Goal: Task Accomplishment & Management: Use online tool/utility

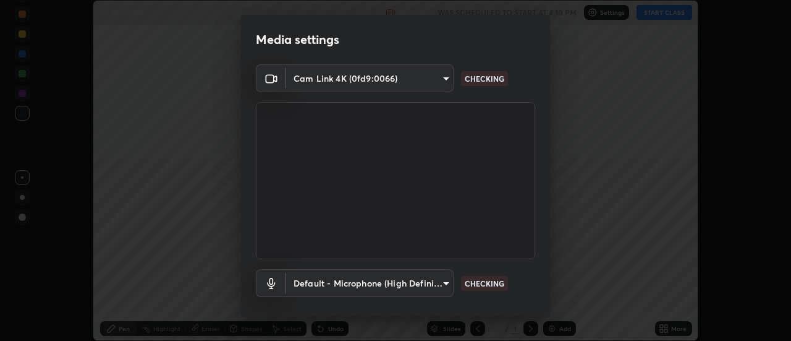
scroll to position [65, 0]
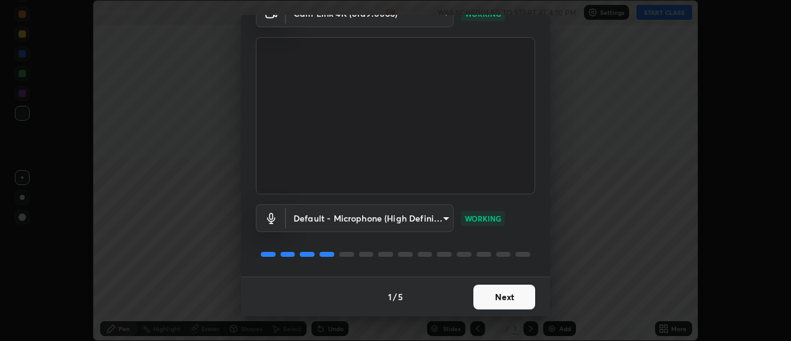
click at [498, 293] on button "Next" at bounding box center [505, 296] width 62 height 25
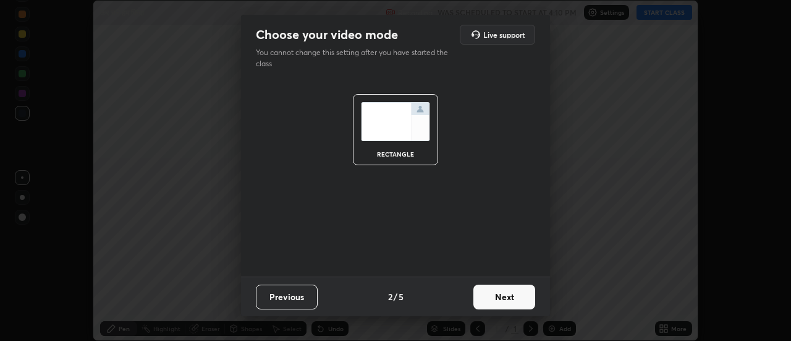
click at [499, 291] on button "Next" at bounding box center [505, 296] width 62 height 25
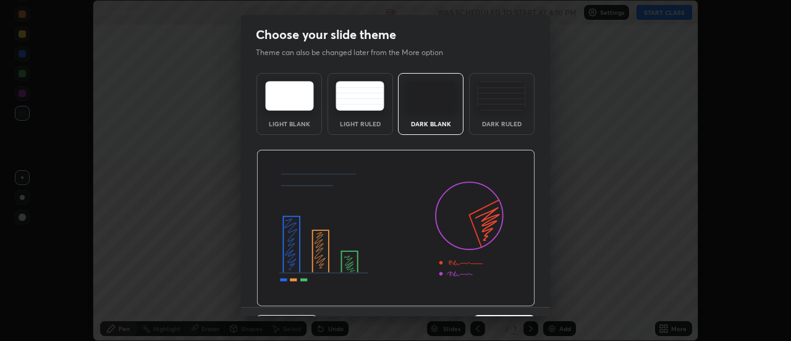
scroll to position [30, 0]
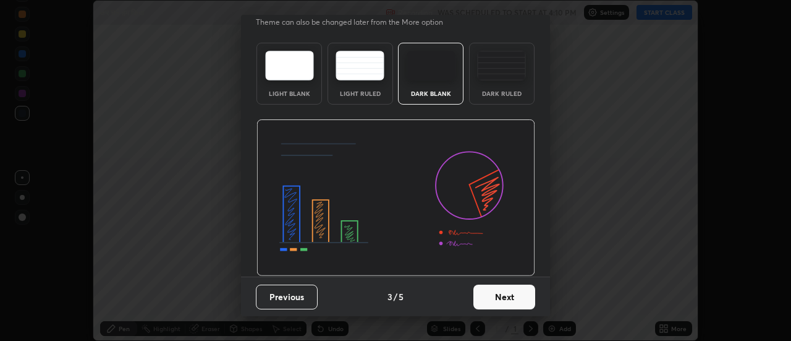
click at [508, 292] on button "Next" at bounding box center [505, 296] width 62 height 25
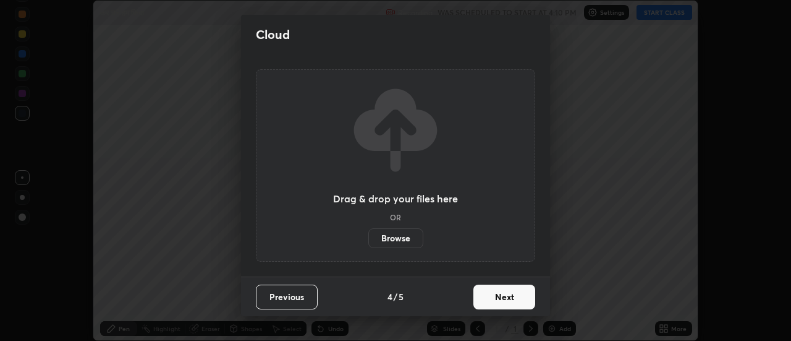
click at [507, 296] on button "Next" at bounding box center [505, 296] width 62 height 25
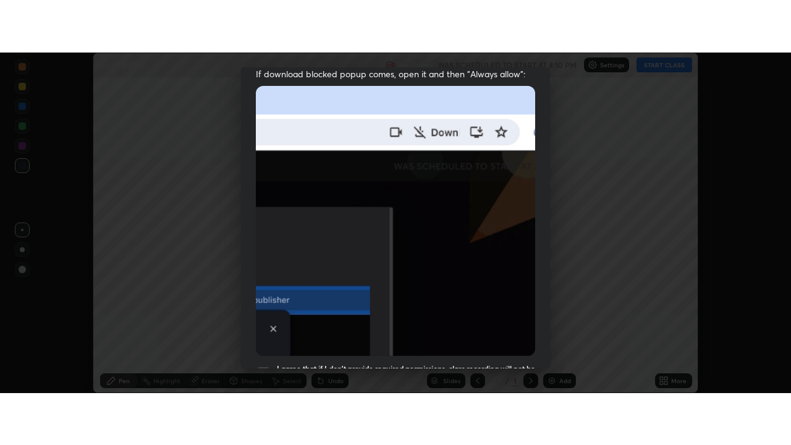
scroll to position [317, 0]
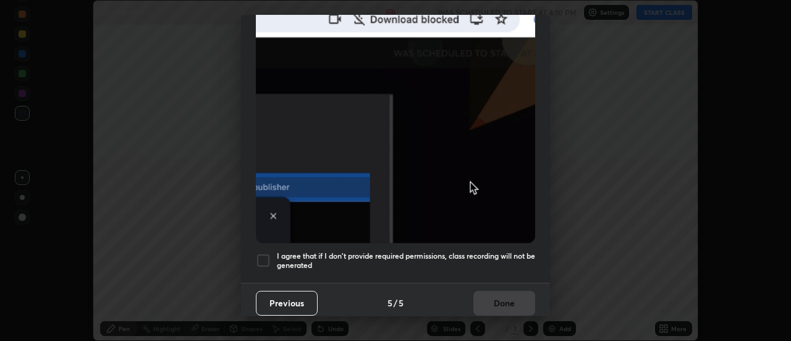
click at [267, 258] on div at bounding box center [263, 260] width 15 height 15
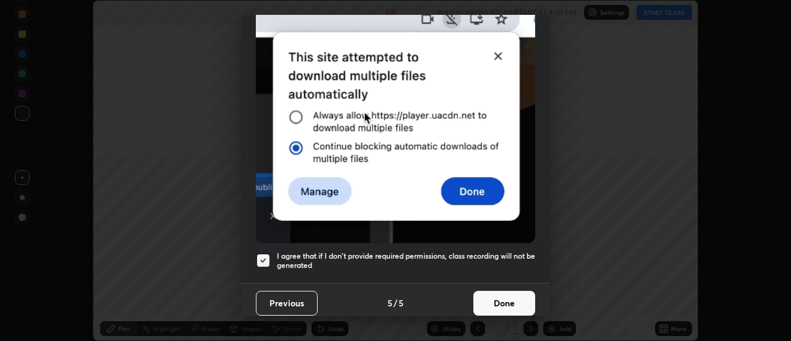
click at [501, 297] on button "Done" at bounding box center [505, 303] width 62 height 25
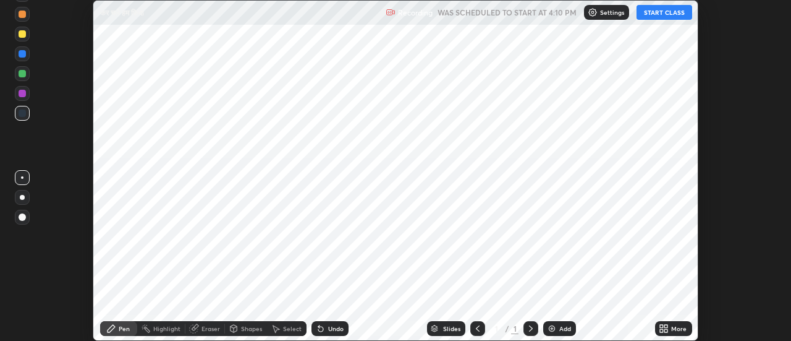
click at [670, 15] on button "START CLASS" at bounding box center [665, 12] width 56 height 15
click at [665, 329] on icon at bounding box center [666, 330] width 3 height 3
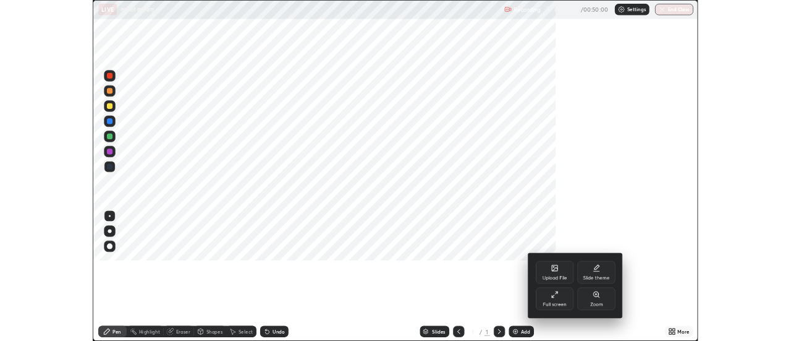
scroll to position [445, 791]
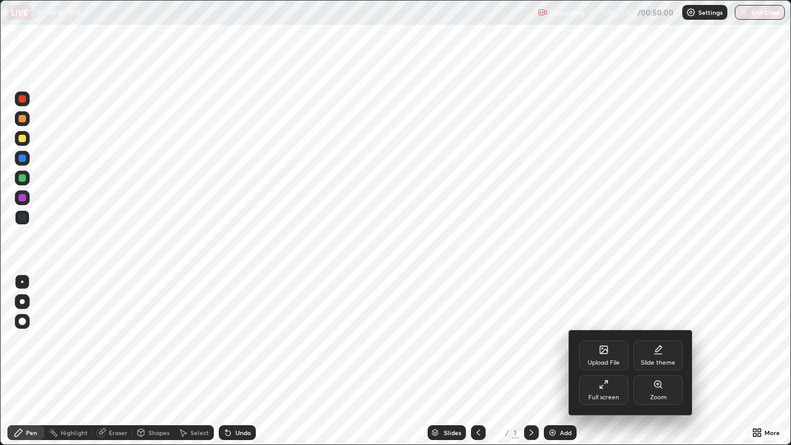
click at [604, 340] on icon at bounding box center [603, 349] width 7 height 7
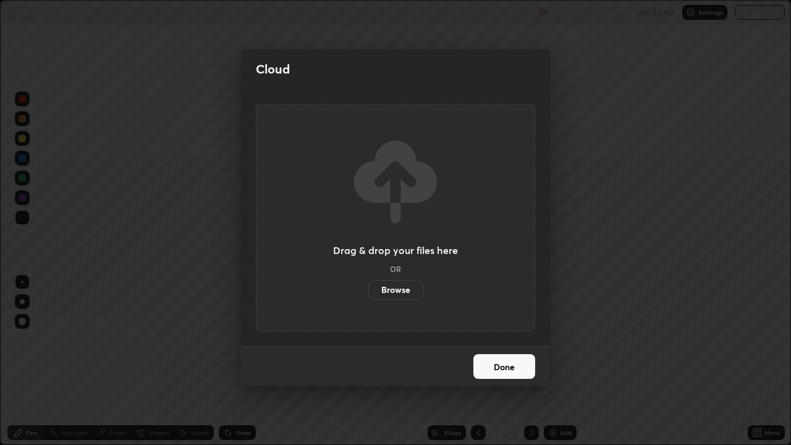
click at [396, 290] on label "Browse" at bounding box center [395, 290] width 55 height 20
click at [368, 290] on input "Browse" at bounding box center [368, 290] width 0 height 20
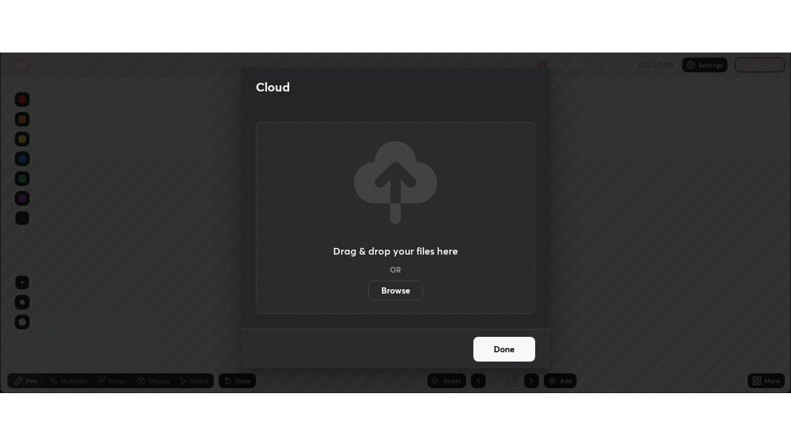
scroll to position [61477, 61026]
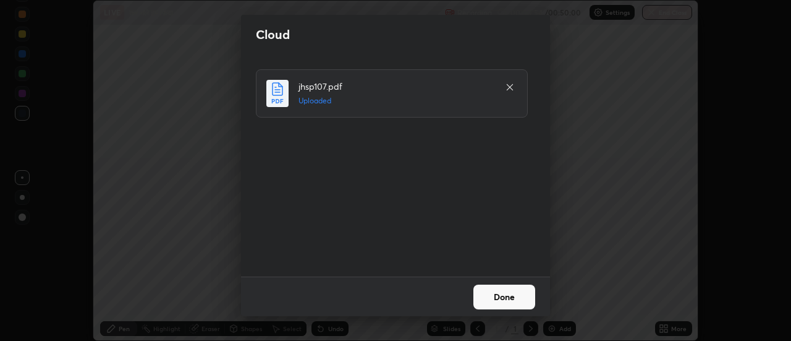
click at [511, 290] on button "Done" at bounding box center [505, 296] width 62 height 25
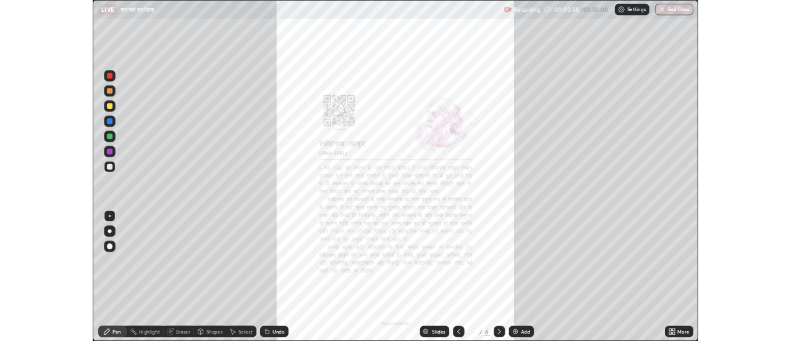
scroll to position [445, 791]
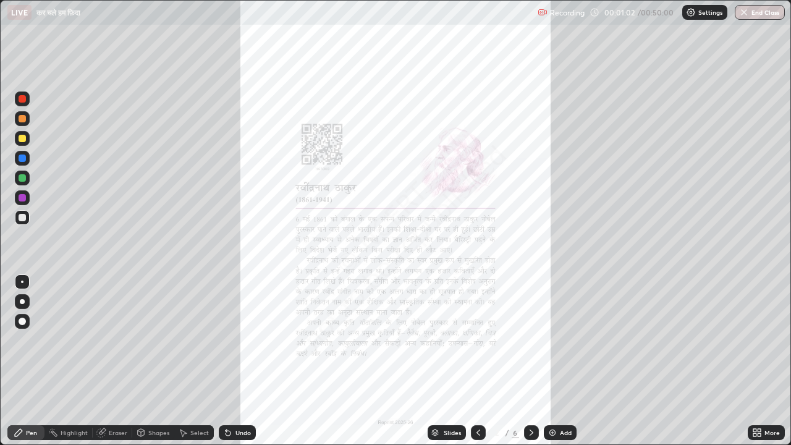
click at [756, 340] on icon at bounding box center [755, 430] width 3 height 3
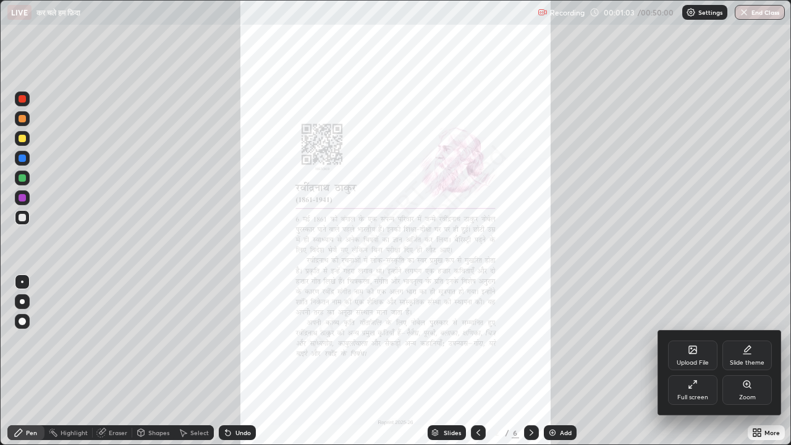
click at [691, 340] on icon at bounding box center [691, 348] width 1 height 1
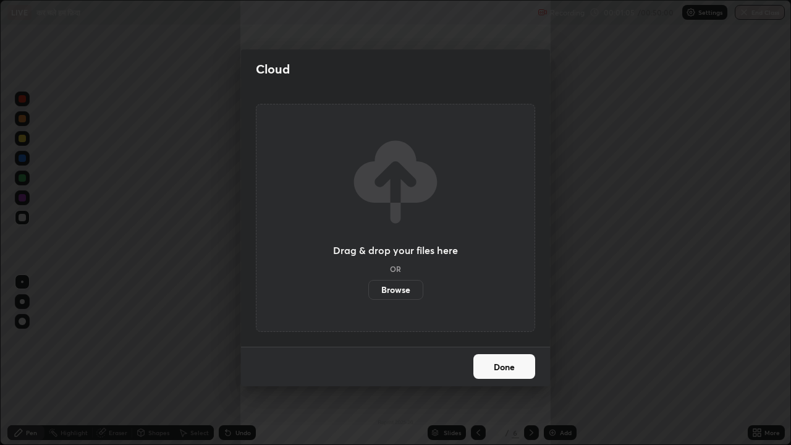
click at [405, 293] on label "Browse" at bounding box center [395, 290] width 55 height 20
click at [368, 293] on input "Browse" at bounding box center [368, 290] width 0 height 20
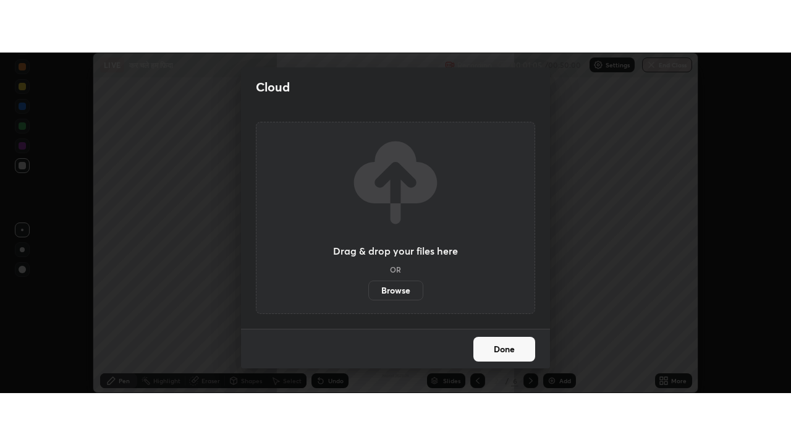
scroll to position [61477, 61026]
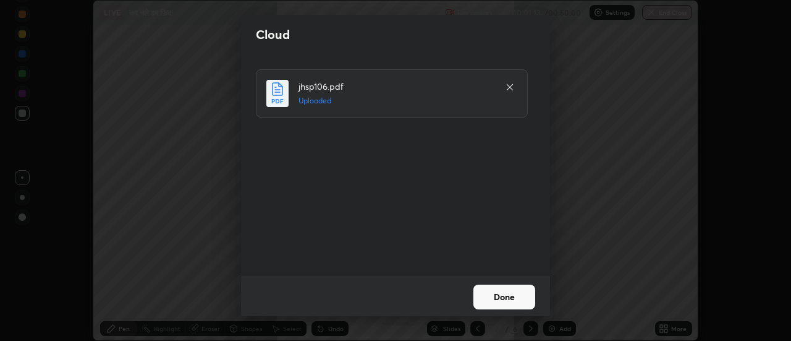
click at [511, 297] on button "Done" at bounding box center [505, 296] width 62 height 25
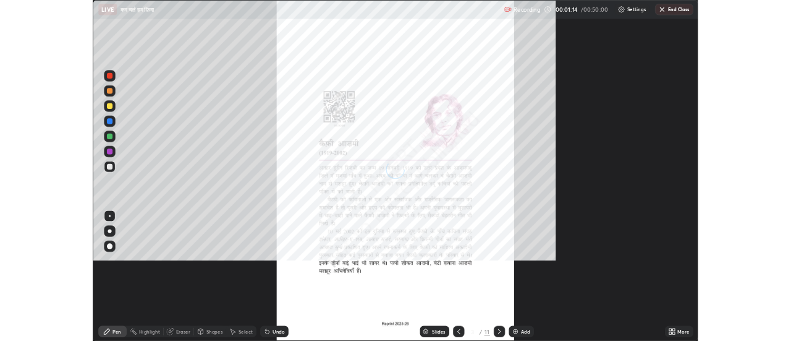
scroll to position [445, 791]
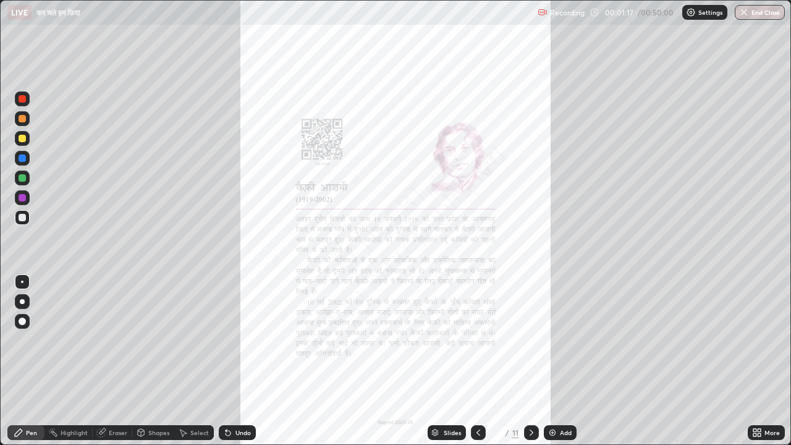
click at [759, 340] on icon at bounding box center [759, 434] width 3 height 3
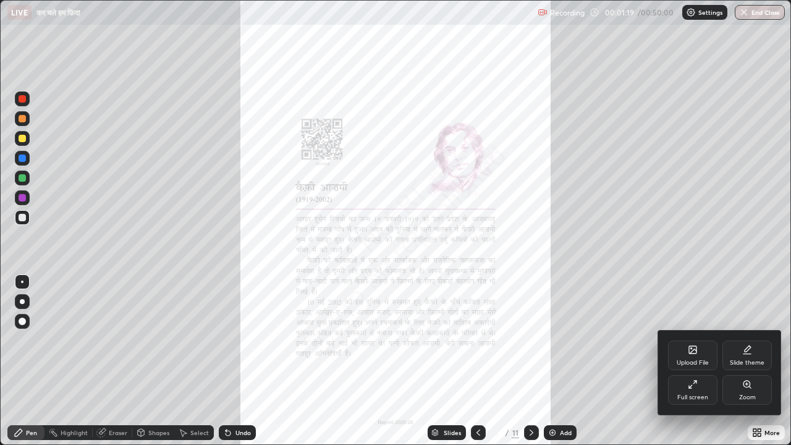
click at [689, 340] on icon at bounding box center [693, 385] width 10 height 10
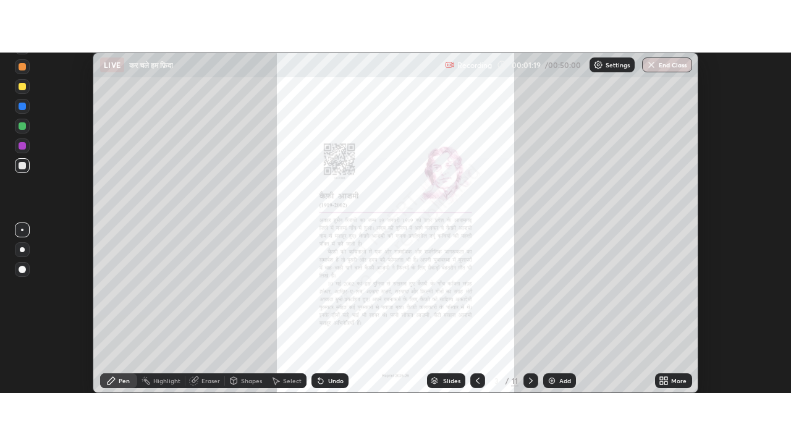
scroll to position [61477, 61026]
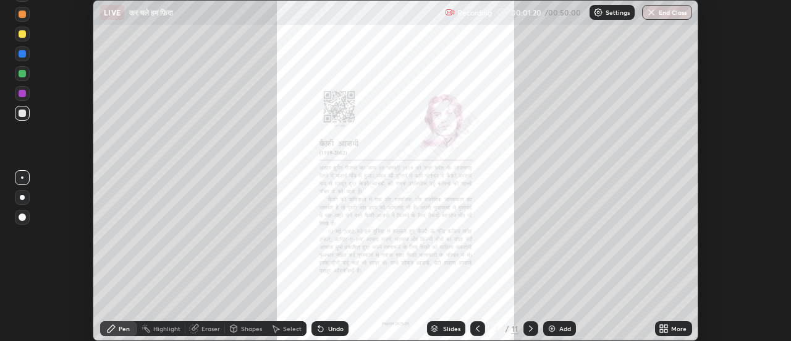
click at [666, 330] on icon at bounding box center [666, 330] width 3 height 3
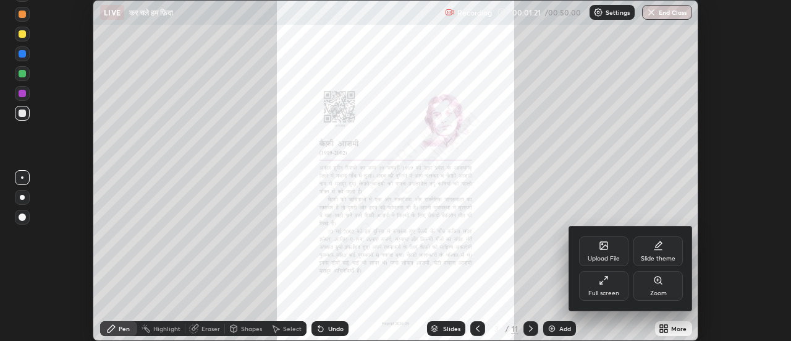
click at [655, 281] on icon at bounding box center [658, 279] width 7 height 7
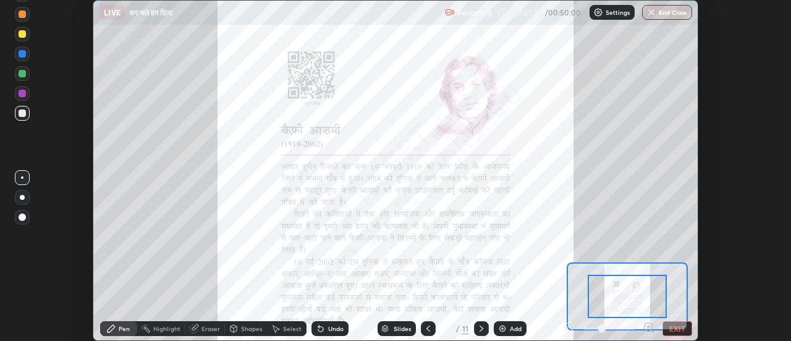
click at [650, 325] on icon at bounding box center [649, 327] width 12 height 12
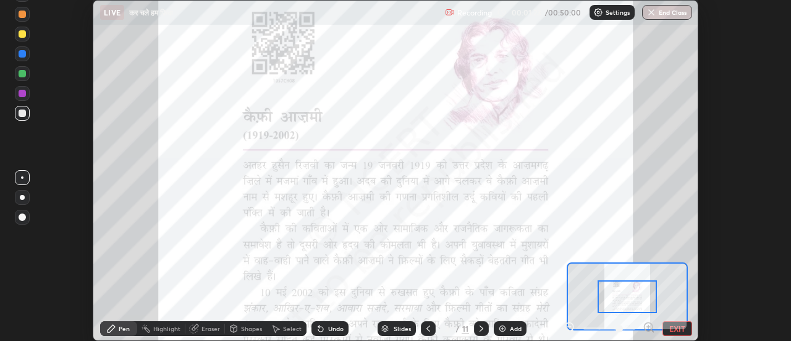
click at [647, 326] on icon at bounding box center [649, 327] width 12 height 12
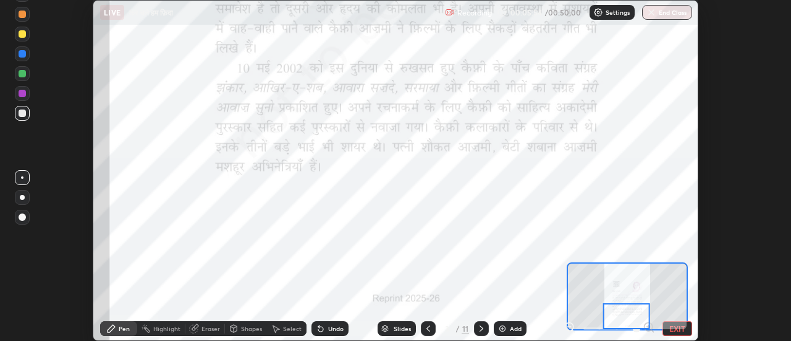
click at [481, 328] on icon at bounding box center [482, 328] width 10 height 10
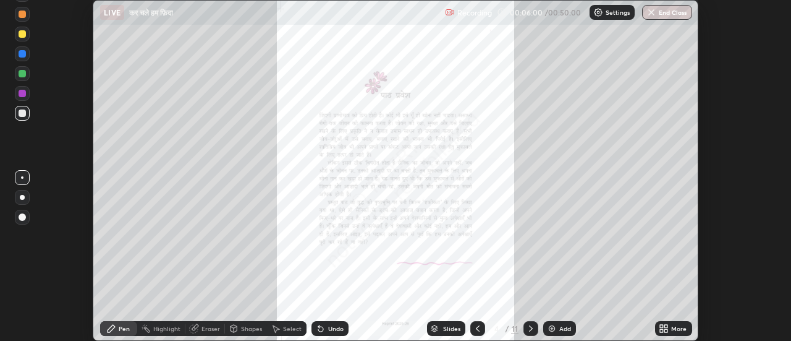
click at [662, 326] on icon at bounding box center [661, 326] width 3 height 3
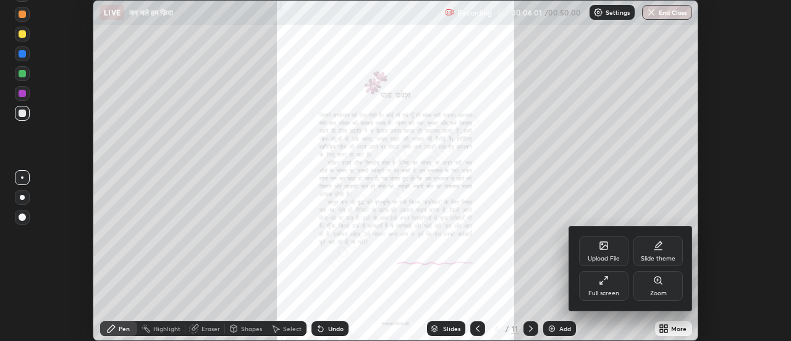
click at [605, 279] on icon at bounding box center [606, 277] width 3 height 3
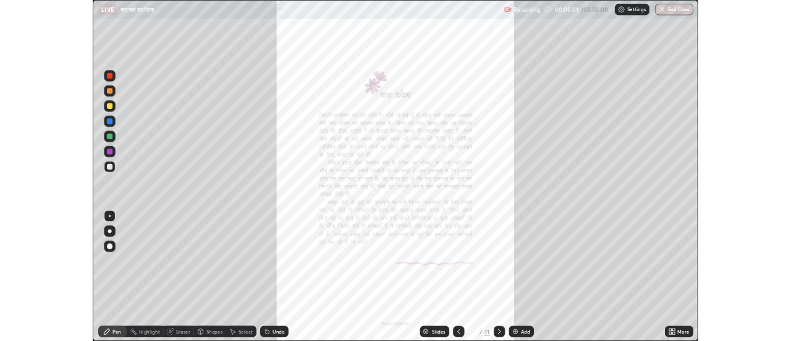
scroll to position [445, 791]
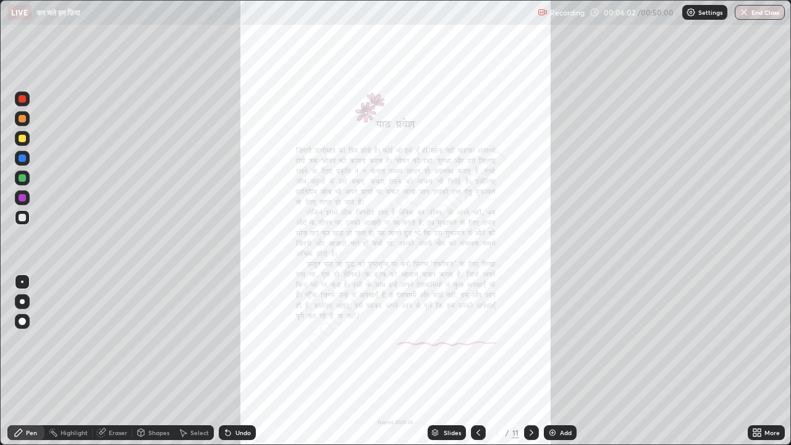
click at [759, 340] on icon at bounding box center [759, 430] width 3 height 3
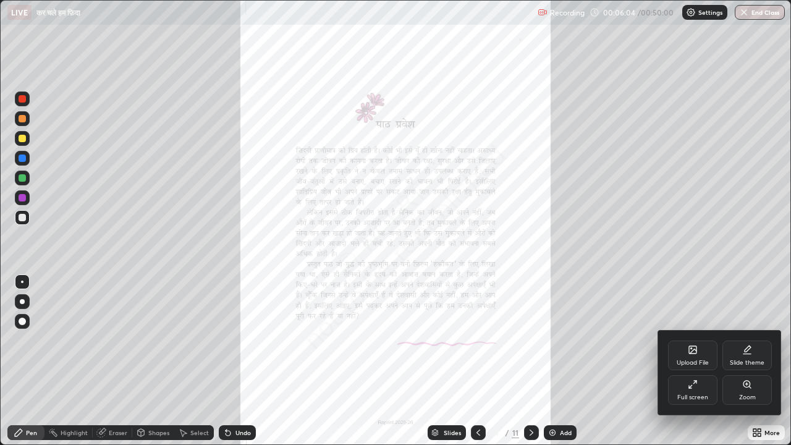
click at [750, 340] on icon at bounding box center [747, 384] width 7 height 7
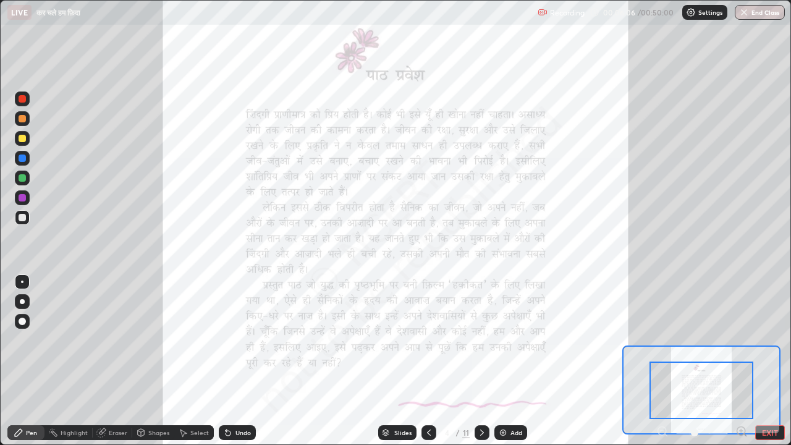
click at [742, 340] on icon at bounding box center [742, 431] width 12 height 12
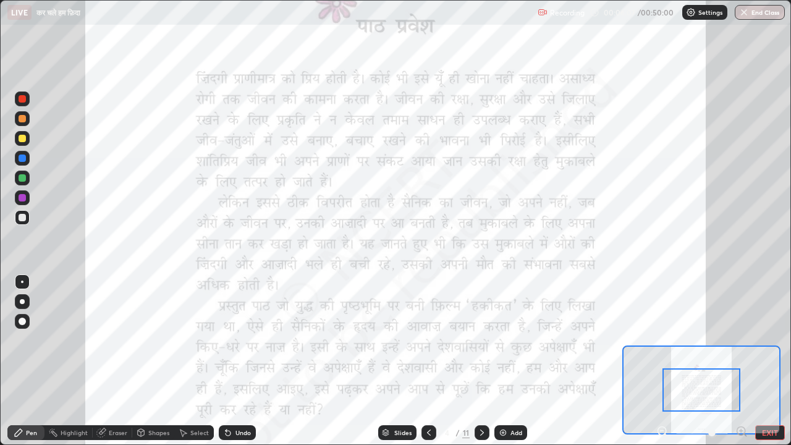
click at [741, 340] on icon at bounding box center [741, 431] width 3 height 0
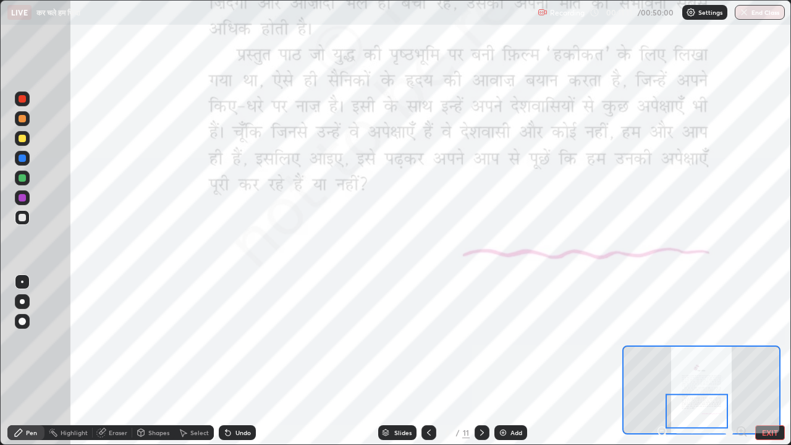
click at [487, 340] on div at bounding box center [482, 432] width 15 height 15
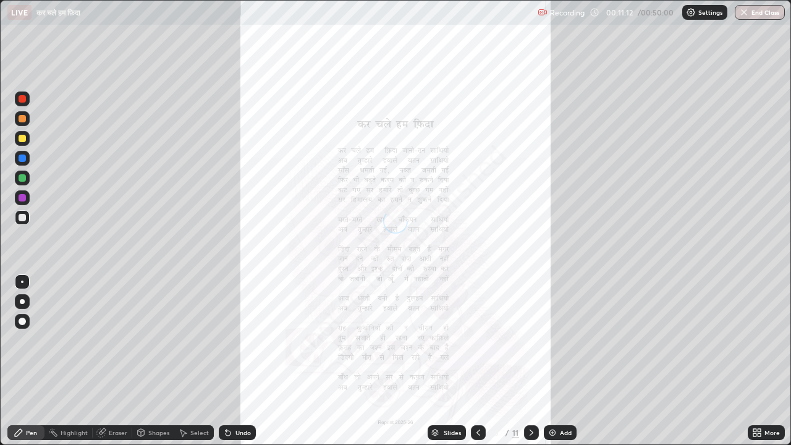
click at [758, 340] on icon at bounding box center [759, 434] width 3 height 3
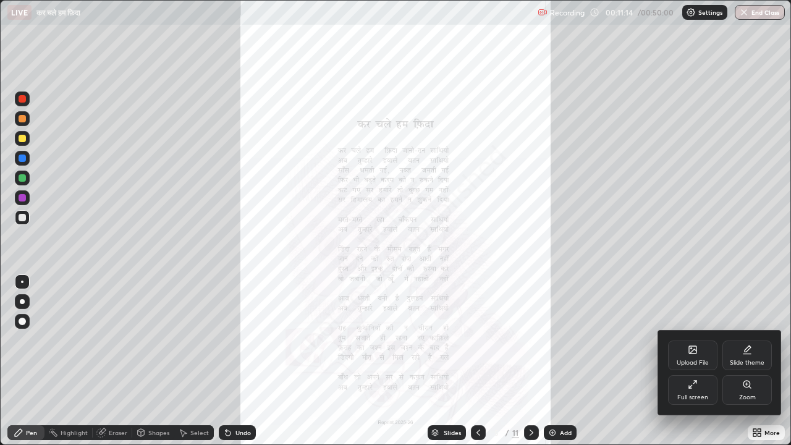
click at [695, 340] on icon at bounding box center [693, 351] width 7 height 4
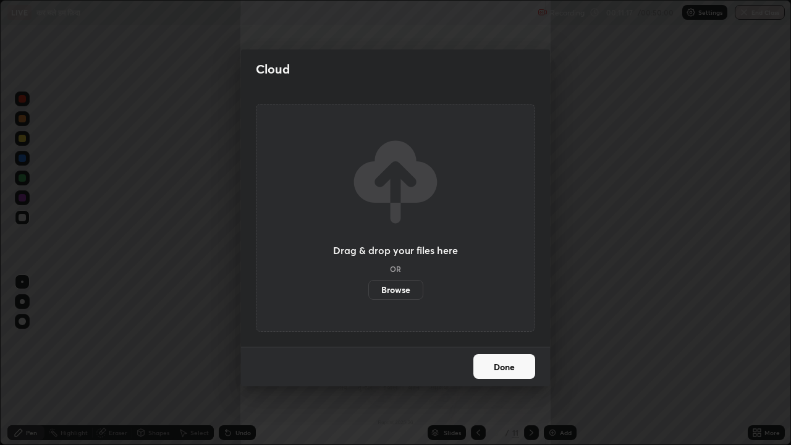
click at [402, 289] on label "Browse" at bounding box center [395, 290] width 55 height 20
click at [368, 289] on input "Browse" at bounding box center [368, 290] width 0 height 20
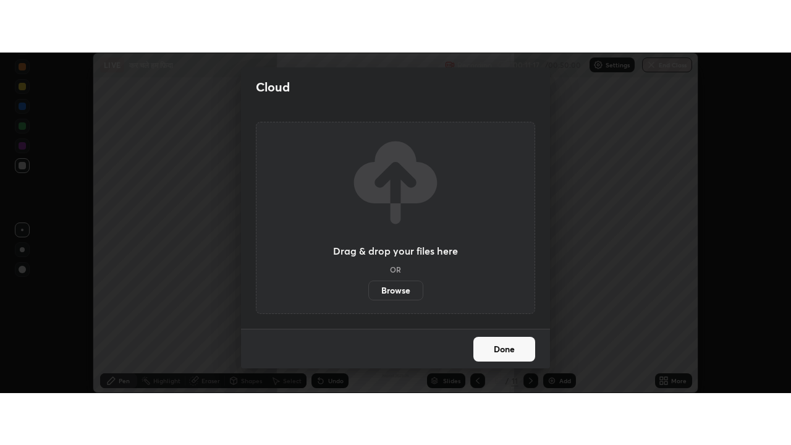
scroll to position [61477, 61026]
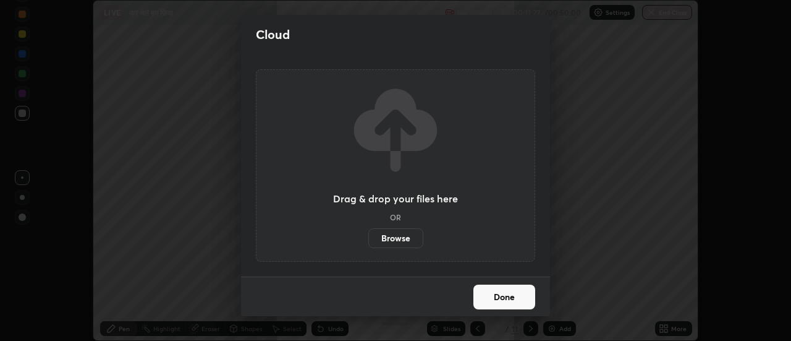
click at [505, 293] on button "Done" at bounding box center [505, 296] width 62 height 25
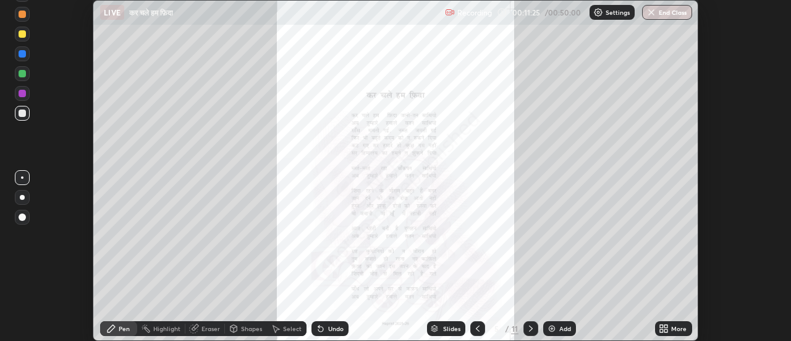
click at [666, 328] on icon at bounding box center [664, 328] width 10 height 10
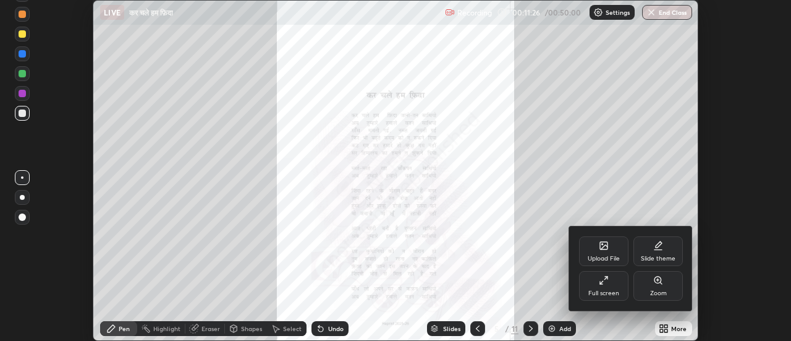
click at [604, 283] on icon at bounding box center [604, 280] width 10 height 10
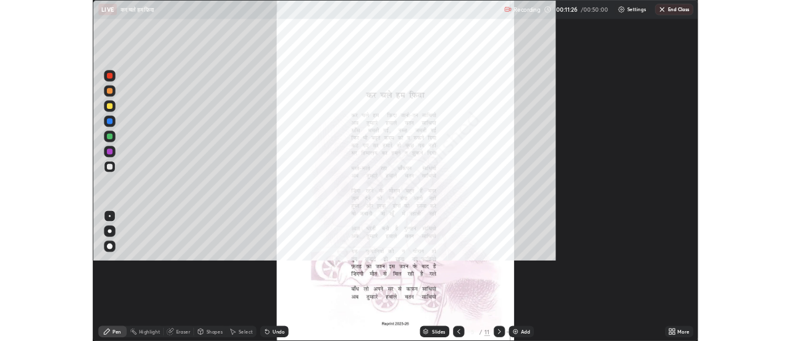
scroll to position [445, 791]
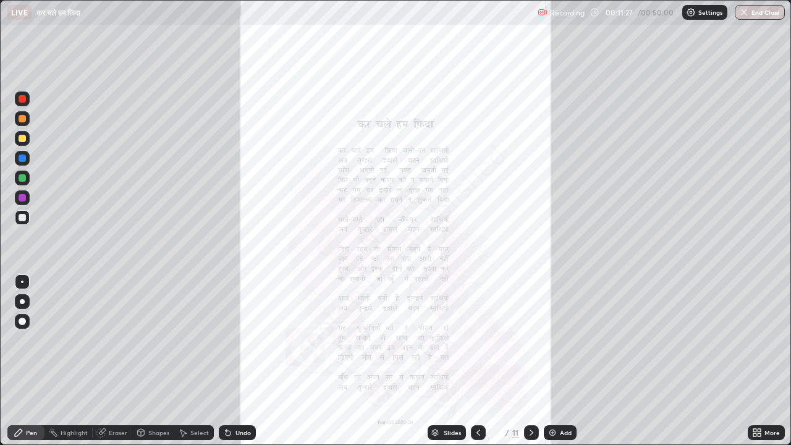
click at [757, 340] on icon at bounding box center [755, 430] width 3 height 3
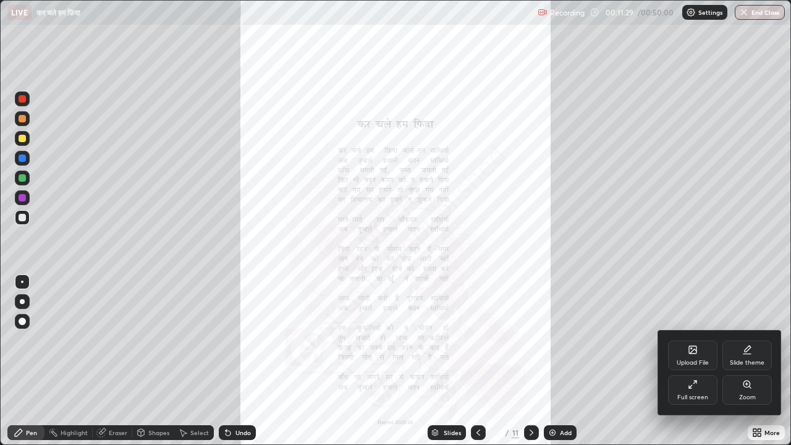
click at [752, 340] on icon at bounding box center [747, 385] width 10 height 10
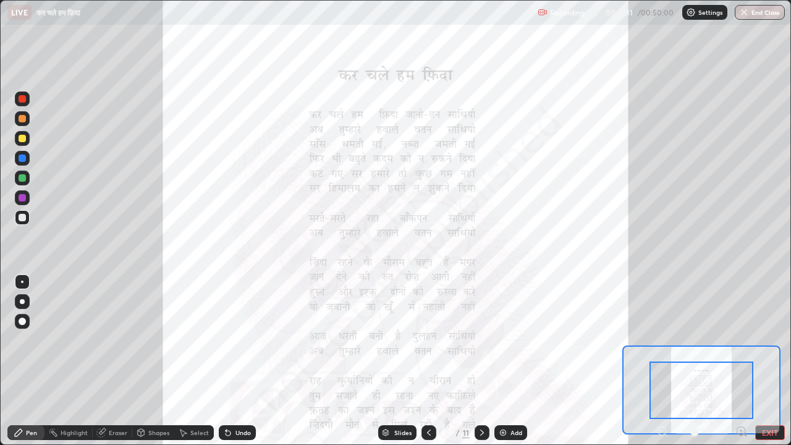
click at [741, 340] on icon at bounding box center [741, 431] width 3 height 0
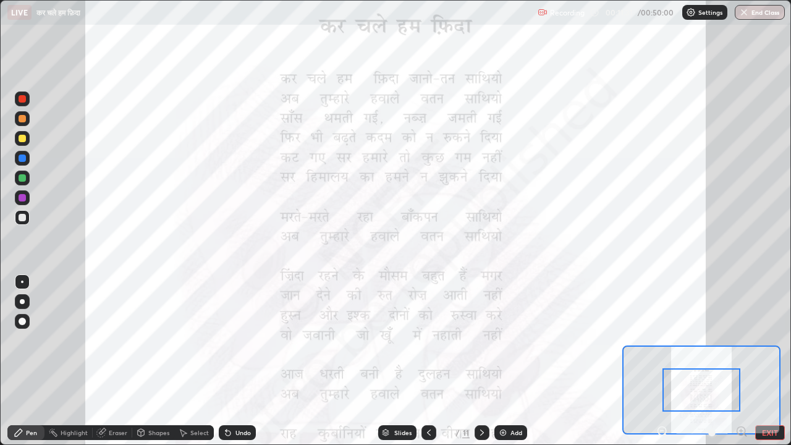
click at [741, 340] on icon at bounding box center [741, 431] width 3 height 0
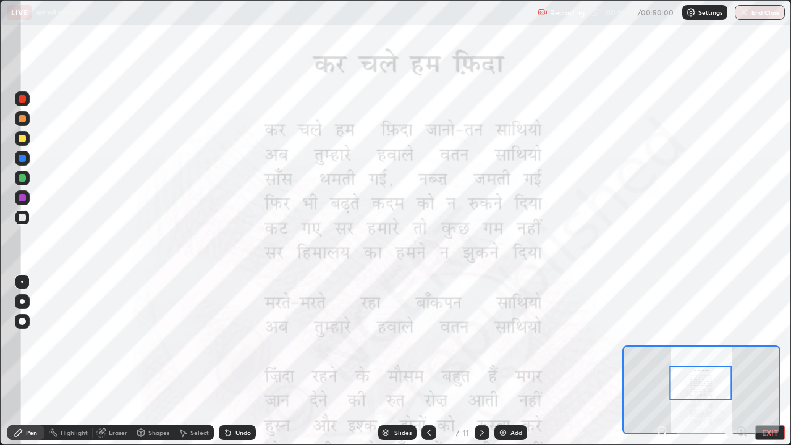
click at [24, 99] on div at bounding box center [22, 98] width 7 height 7
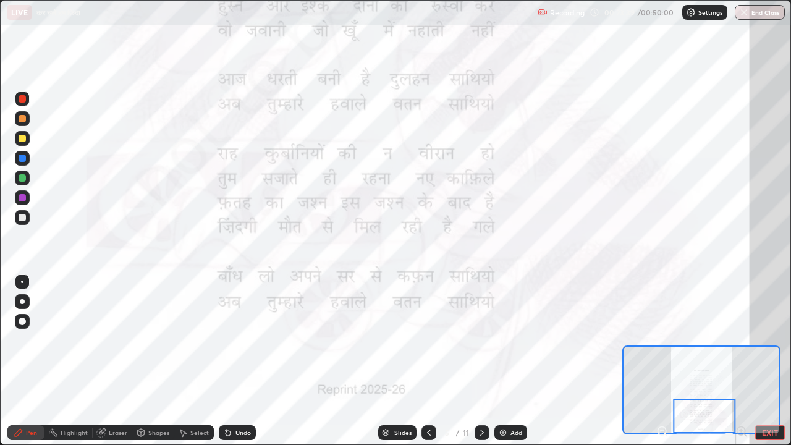
click at [481, 340] on icon at bounding box center [482, 433] width 10 height 10
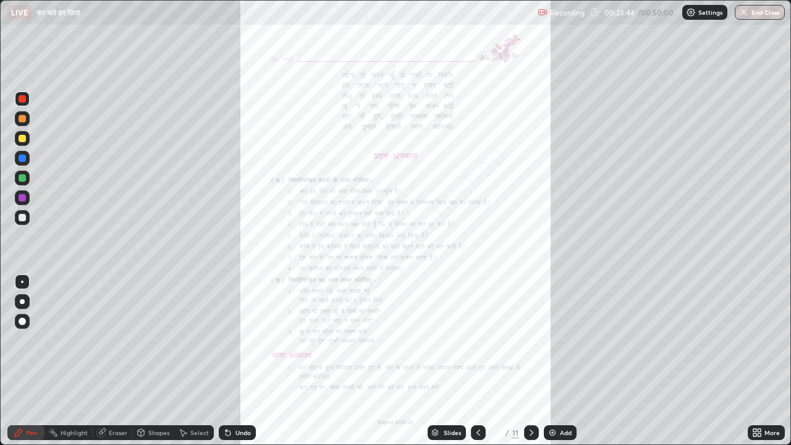
click at [757, 340] on icon at bounding box center [757, 433] width 10 height 10
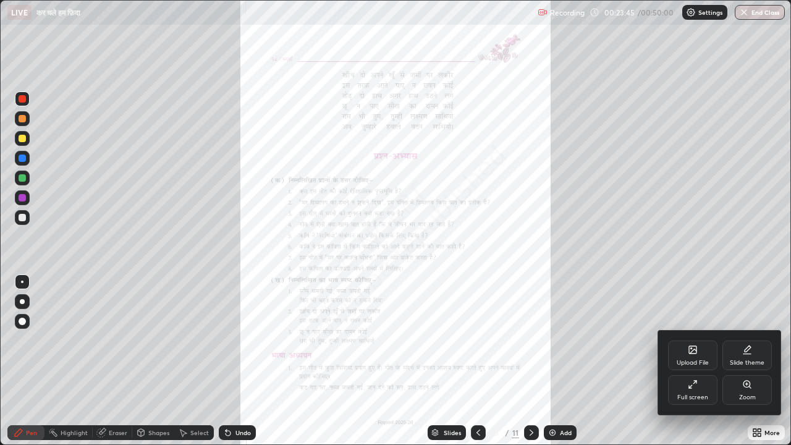
click at [692, 340] on icon at bounding box center [693, 385] width 10 height 10
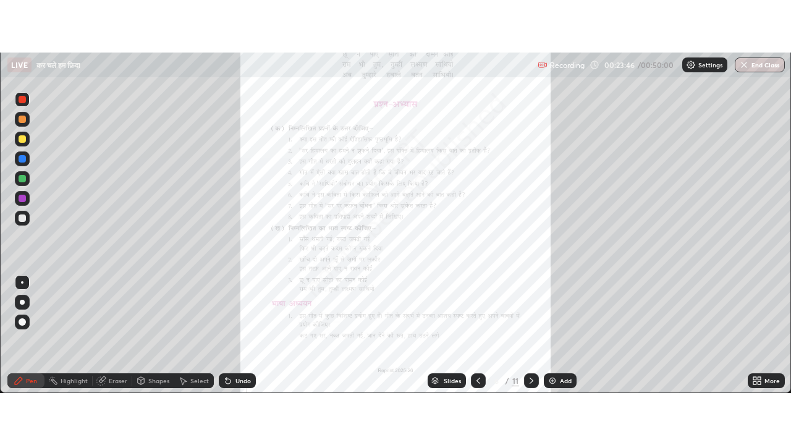
scroll to position [61477, 61026]
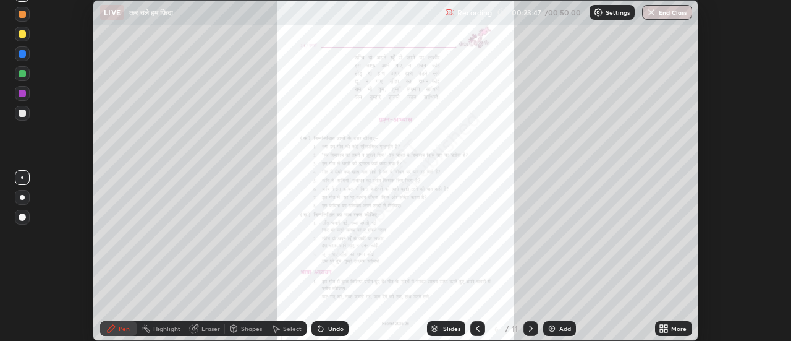
click at [662, 326] on icon at bounding box center [661, 326] width 3 height 3
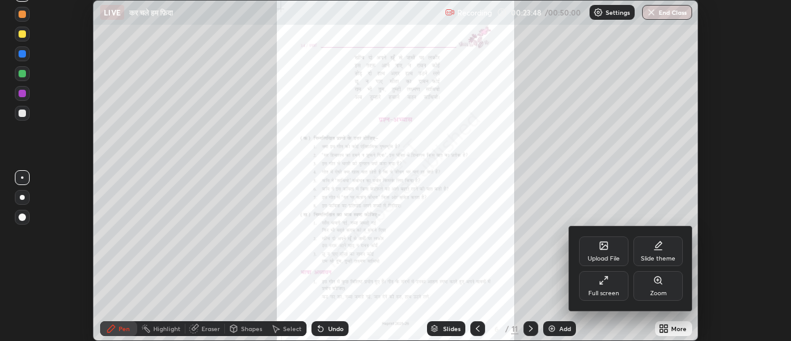
click at [660, 281] on icon at bounding box center [658, 279] width 7 height 7
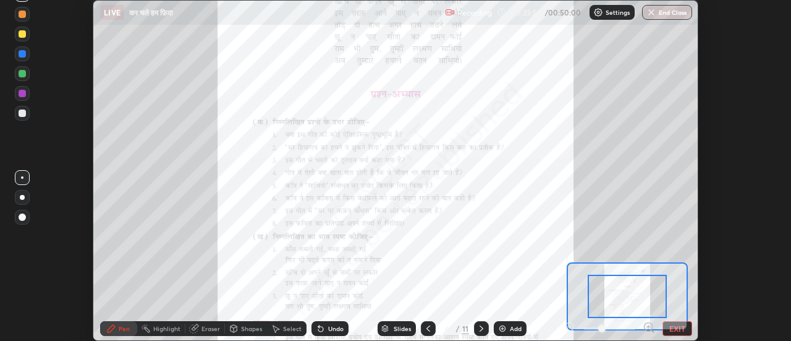
click at [648, 326] on icon at bounding box center [648, 326] width 3 height 0
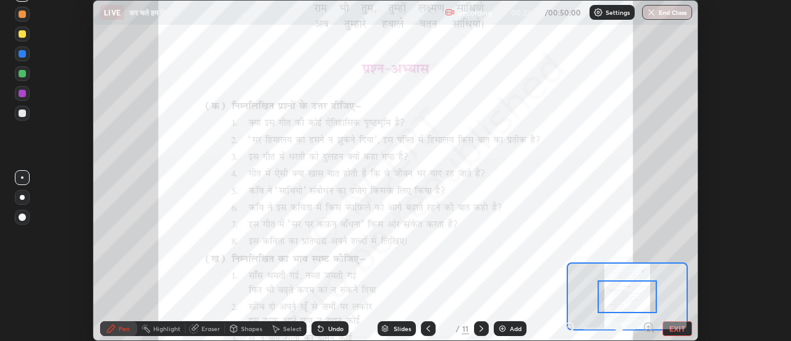
click at [648, 326] on icon at bounding box center [648, 326] width 3 height 0
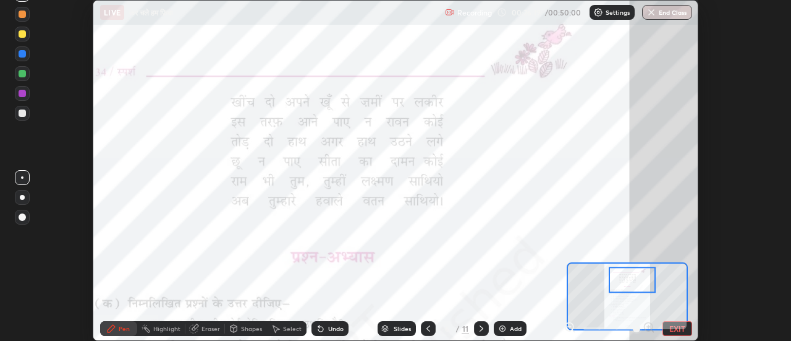
click at [426, 327] on icon at bounding box center [428, 328] width 10 height 10
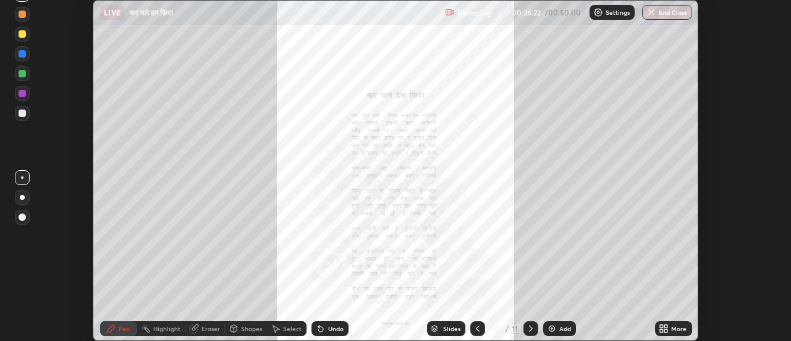
click at [668, 329] on icon at bounding box center [666, 330] width 3 height 3
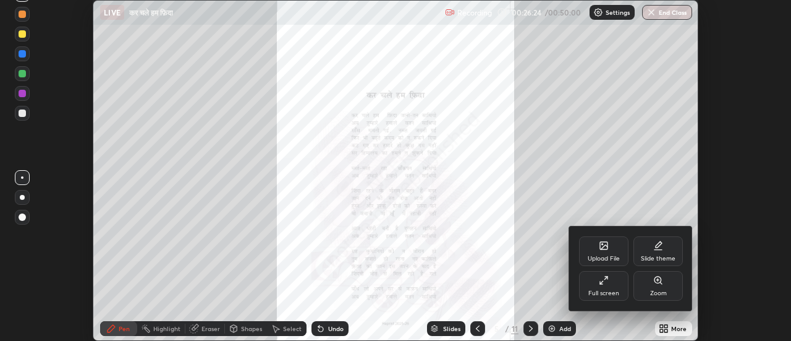
click at [603, 287] on div "Full screen" at bounding box center [603, 286] width 49 height 30
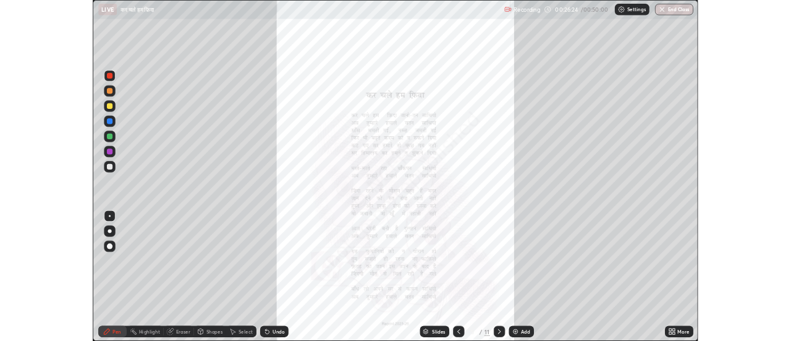
scroll to position [445, 791]
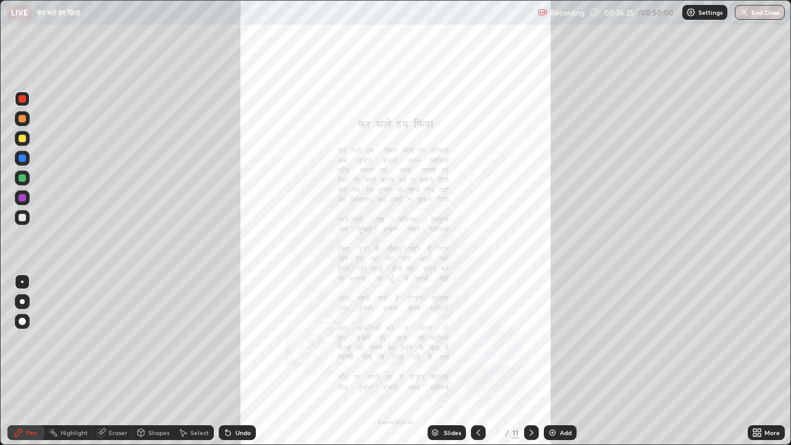
click at [759, 340] on icon at bounding box center [759, 434] width 3 height 3
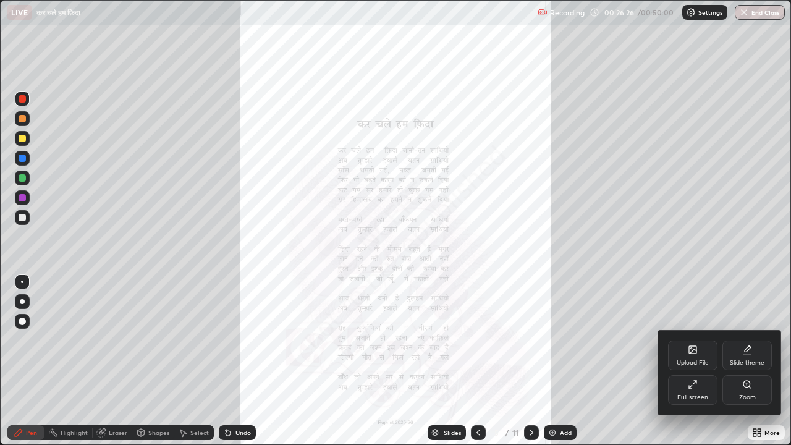
click at [744, 340] on icon at bounding box center [747, 385] width 10 height 10
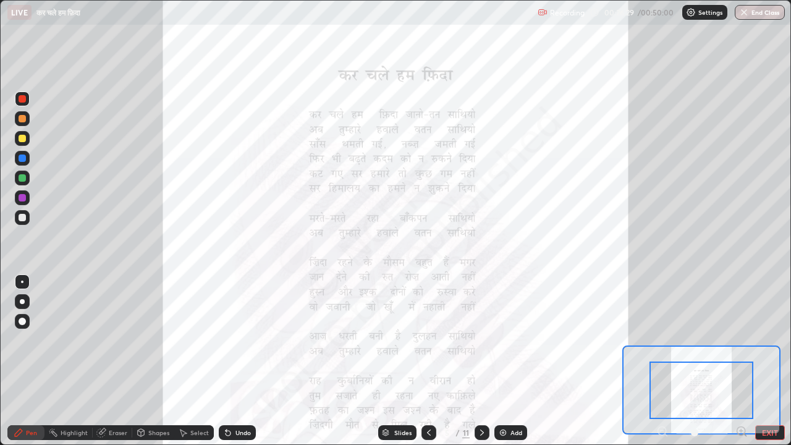
click at [741, 340] on icon at bounding box center [741, 431] width 3 height 0
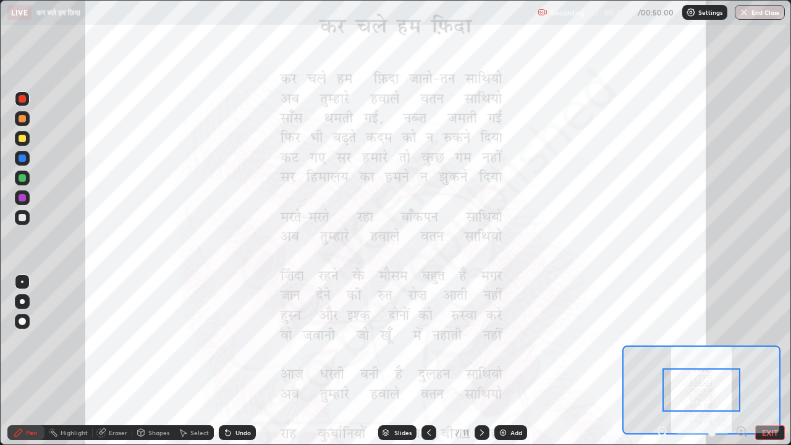
click at [741, 340] on icon at bounding box center [741, 431] width 3 height 0
click at [741, 340] on div at bounding box center [702, 432] width 91 height 15
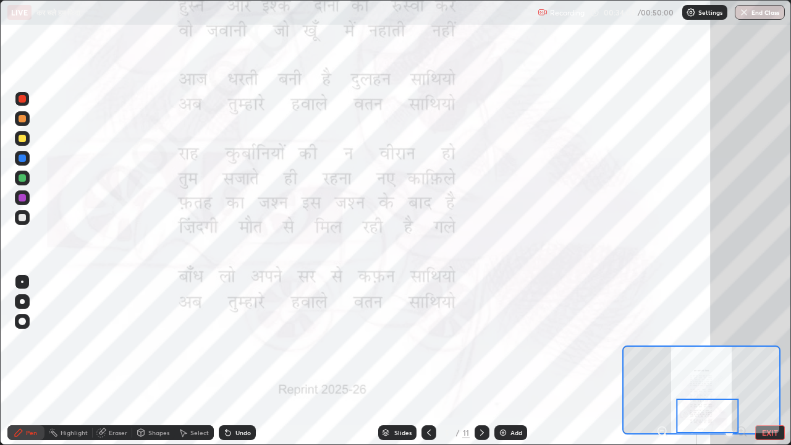
click at [482, 340] on icon at bounding box center [482, 433] width 4 height 6
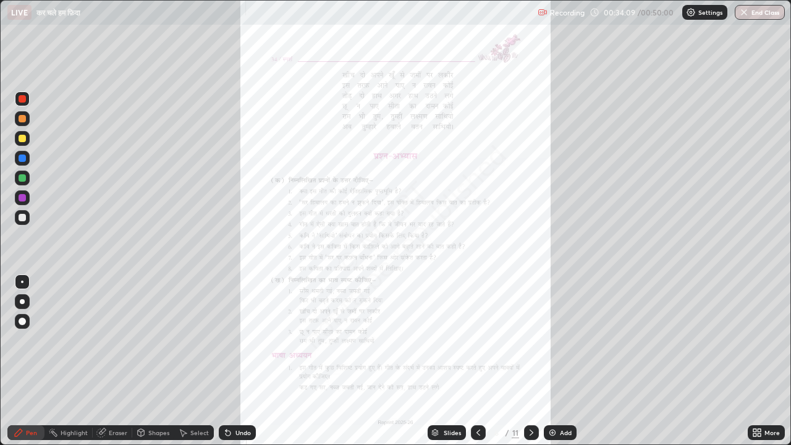
click at [753, 340] on icon at bounding box center [757, 433] width 10 height 10
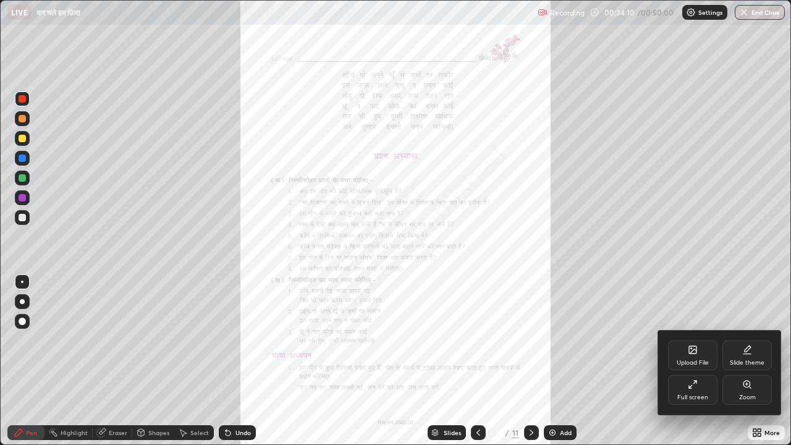
click at [695, 340] on icon at bounding box center [693, 385] width 10 height 10
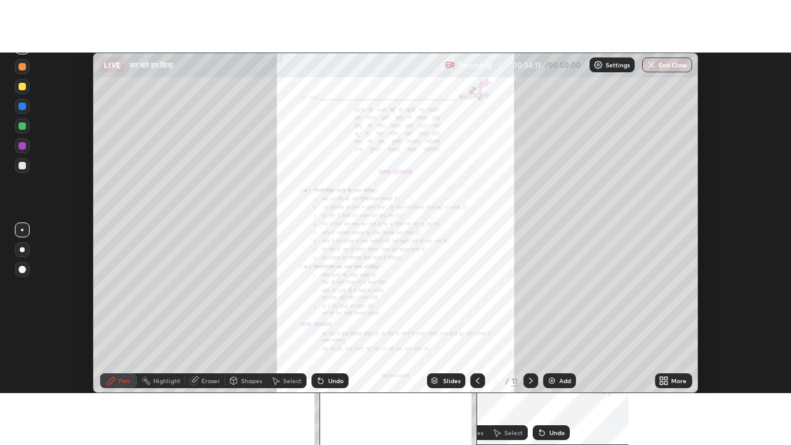
scroll to position [61477, 61026]
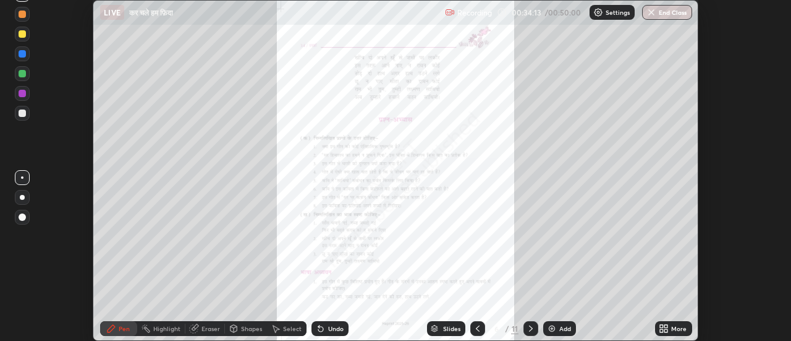
click at [665, 327] on icon at bounding box center [664, 328] width 10 height 10
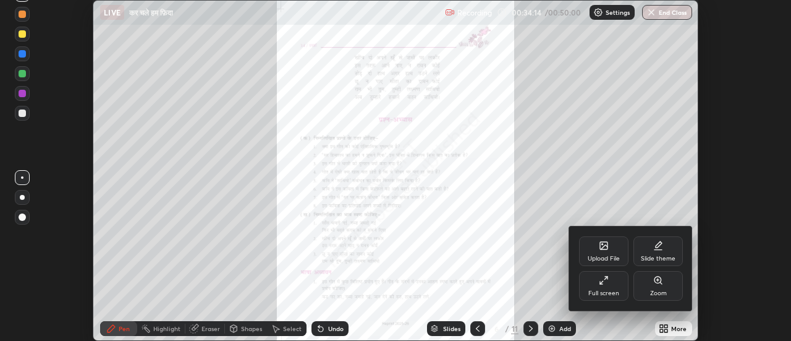
click at [603, 283] on icon at bounding box center [604, 280] width 10 height 10
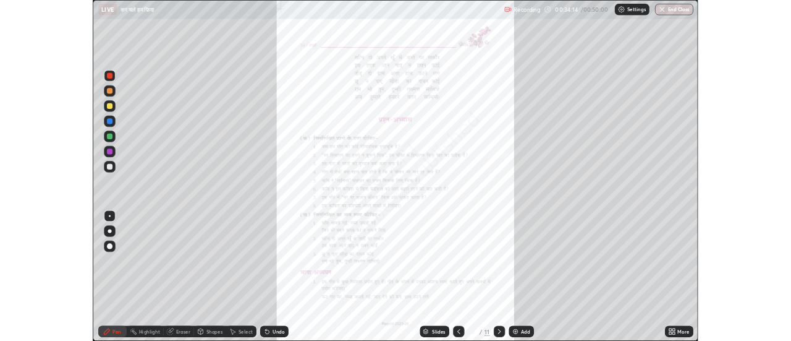
scroll to position [445, 791]
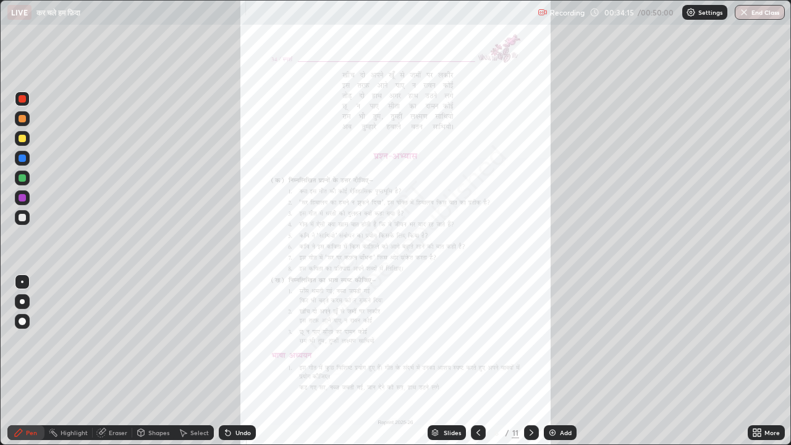
click at [754, 340] on icon at bounding box center [757, 433] width 10 height 10
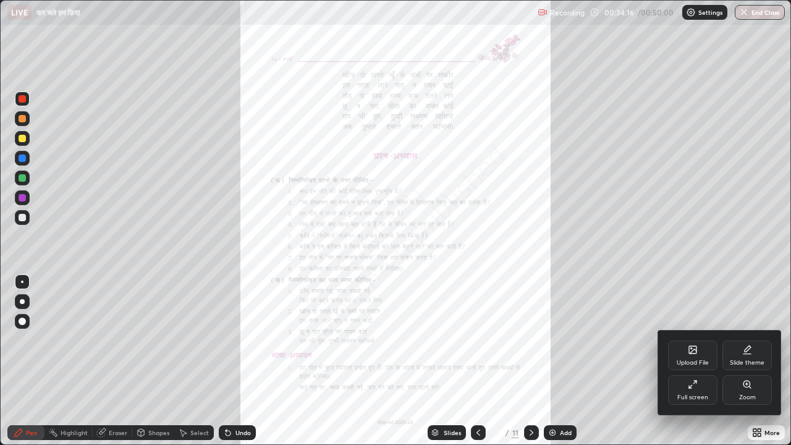
click at [749, 340] on icon at bounding box center [747, 384] width 7 height 7
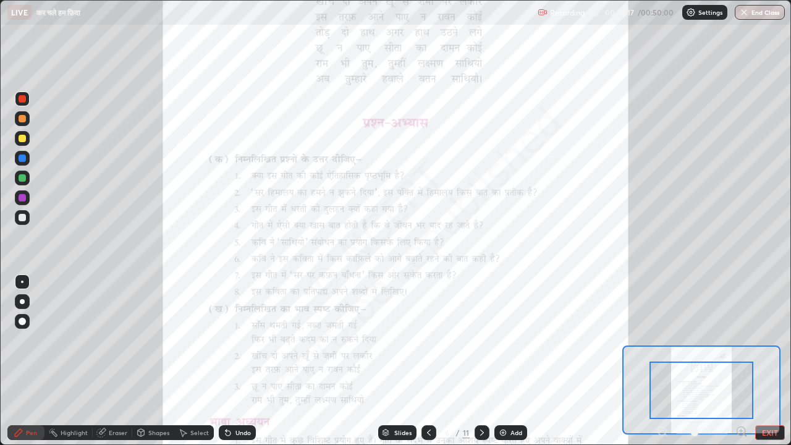
click at [741, 340] on icon at bounding box center [741, 431] width 3 height 0
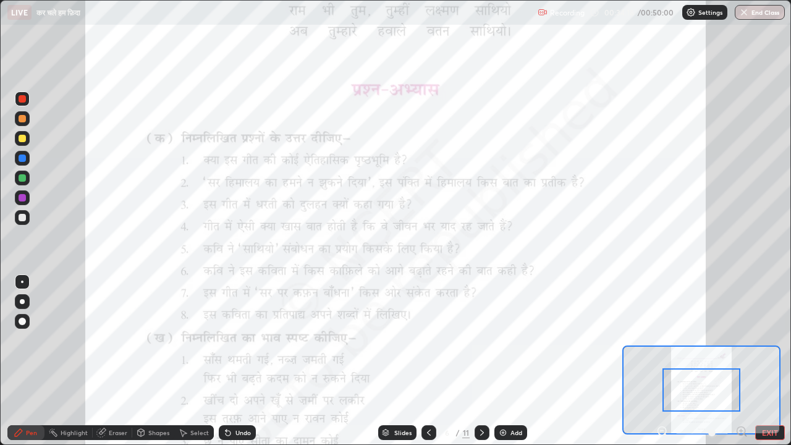
click at [740, 340] on icon at bounding box center [742, 431] width 12 height 12
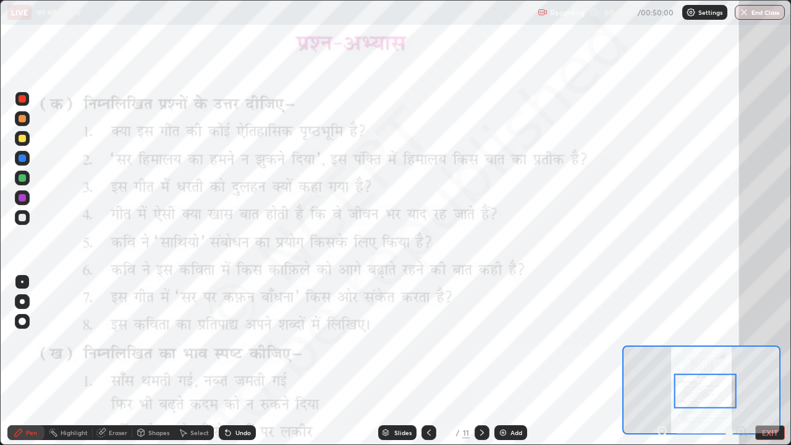
click at [744, 16] on img "button" at bounding box center [744, 12] width 10 height 10
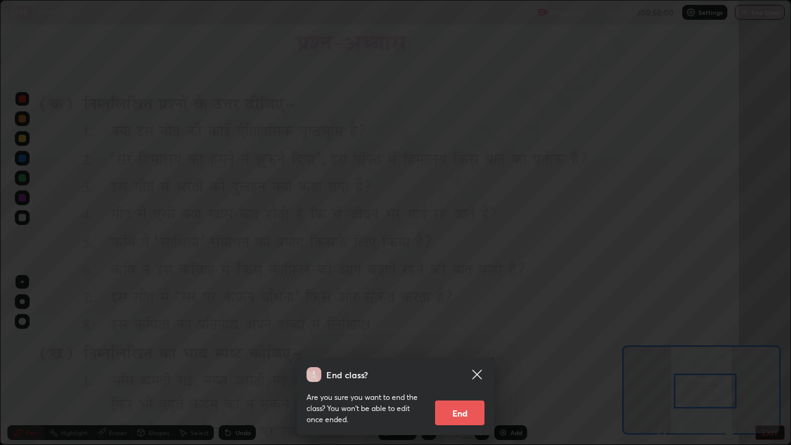
click at [462, 340] on button "End" at bounding box center [459, 413] width 49 height 25
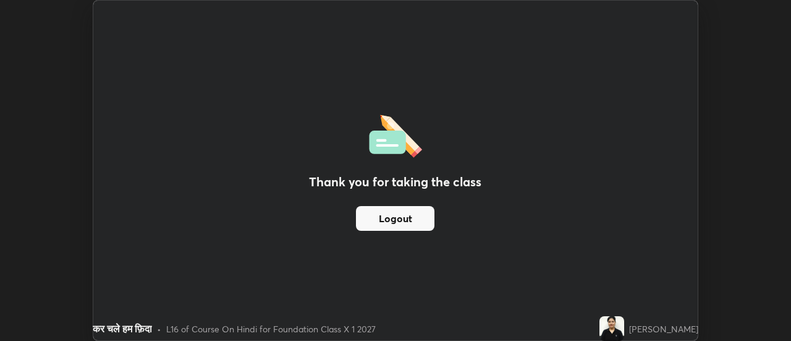
scroll to position [61477, 61026]
